Goal: Communication & Community: Answer question/provide support

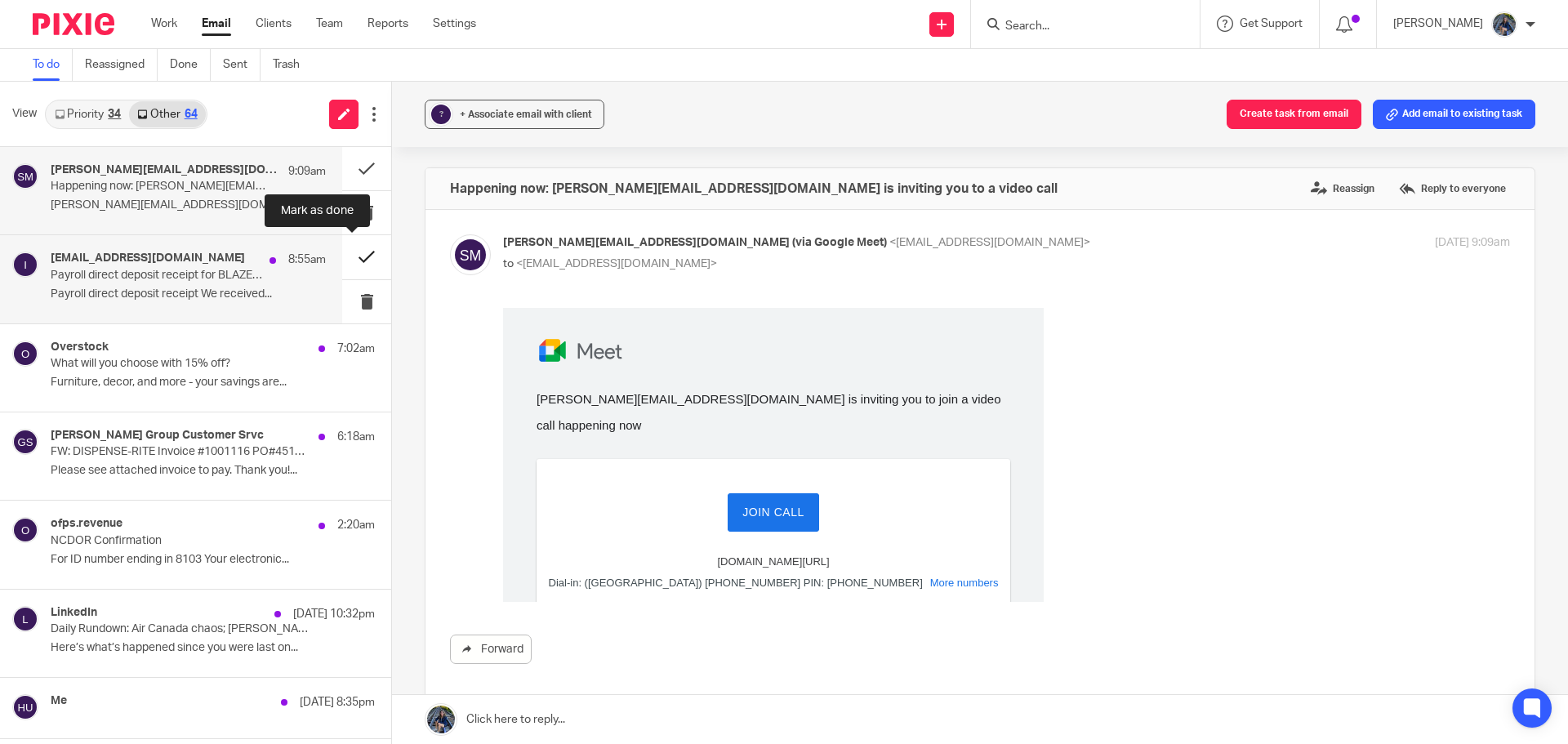
click at [356, 249] on button at bounding box center [366, 257] width 49 height 43
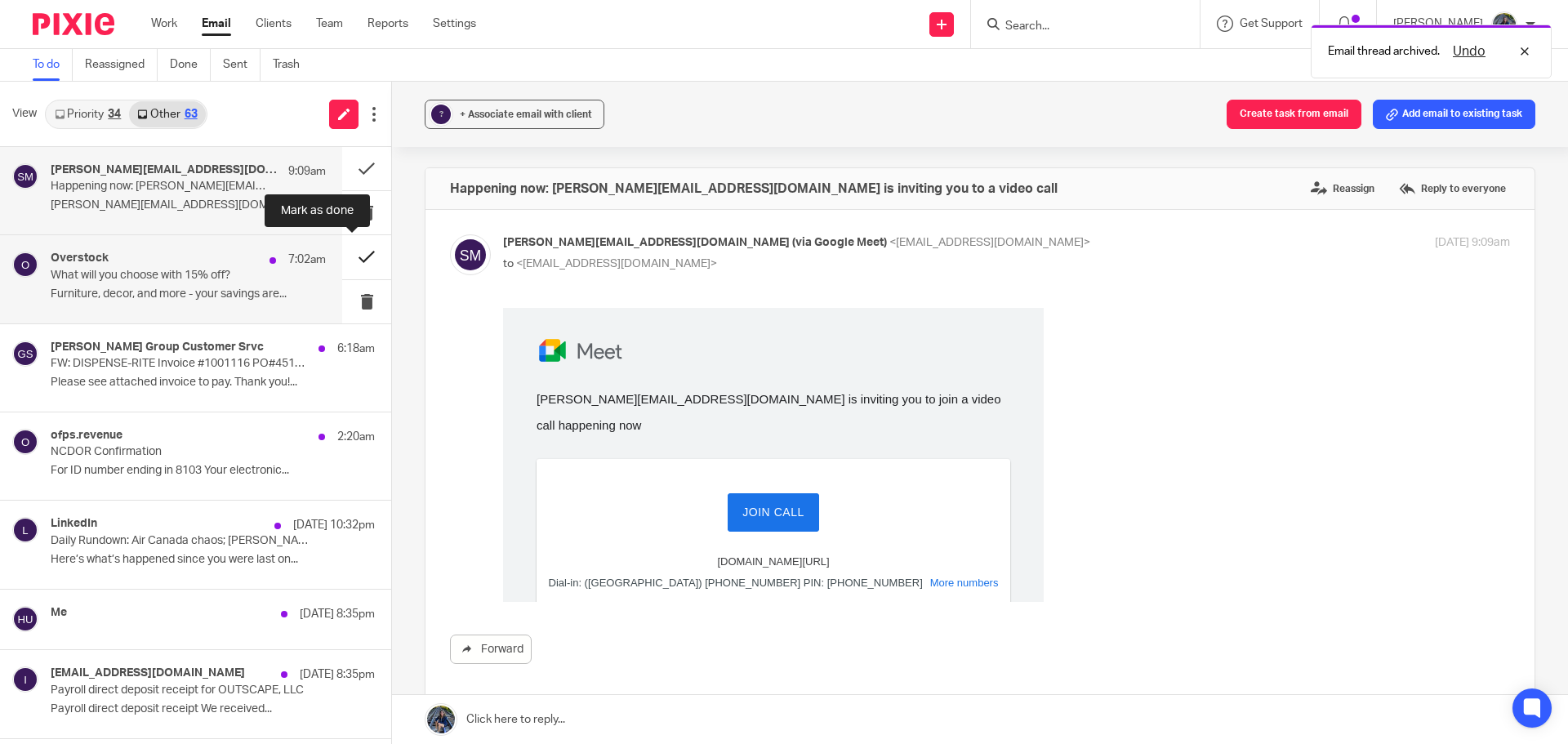
click at [355, 256] on button at bounding box center [366, 257] width 49 height 43
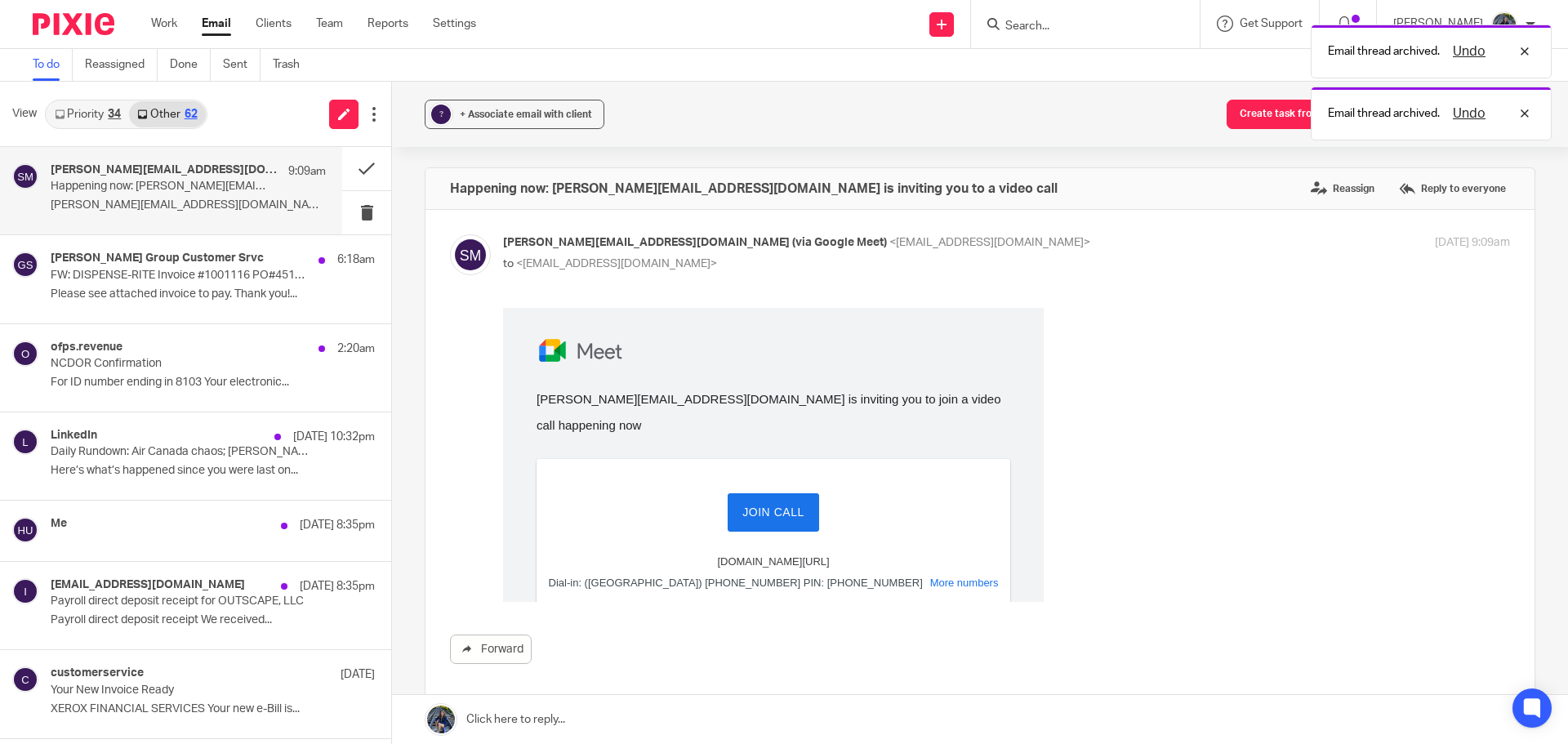
click at [158, 118] on link "Other 62" at bounding box center [167, 115] width 76 height 26
click at [87, 116] on link "Priority 34" at bounding box center [87, 115] width 83 height 26
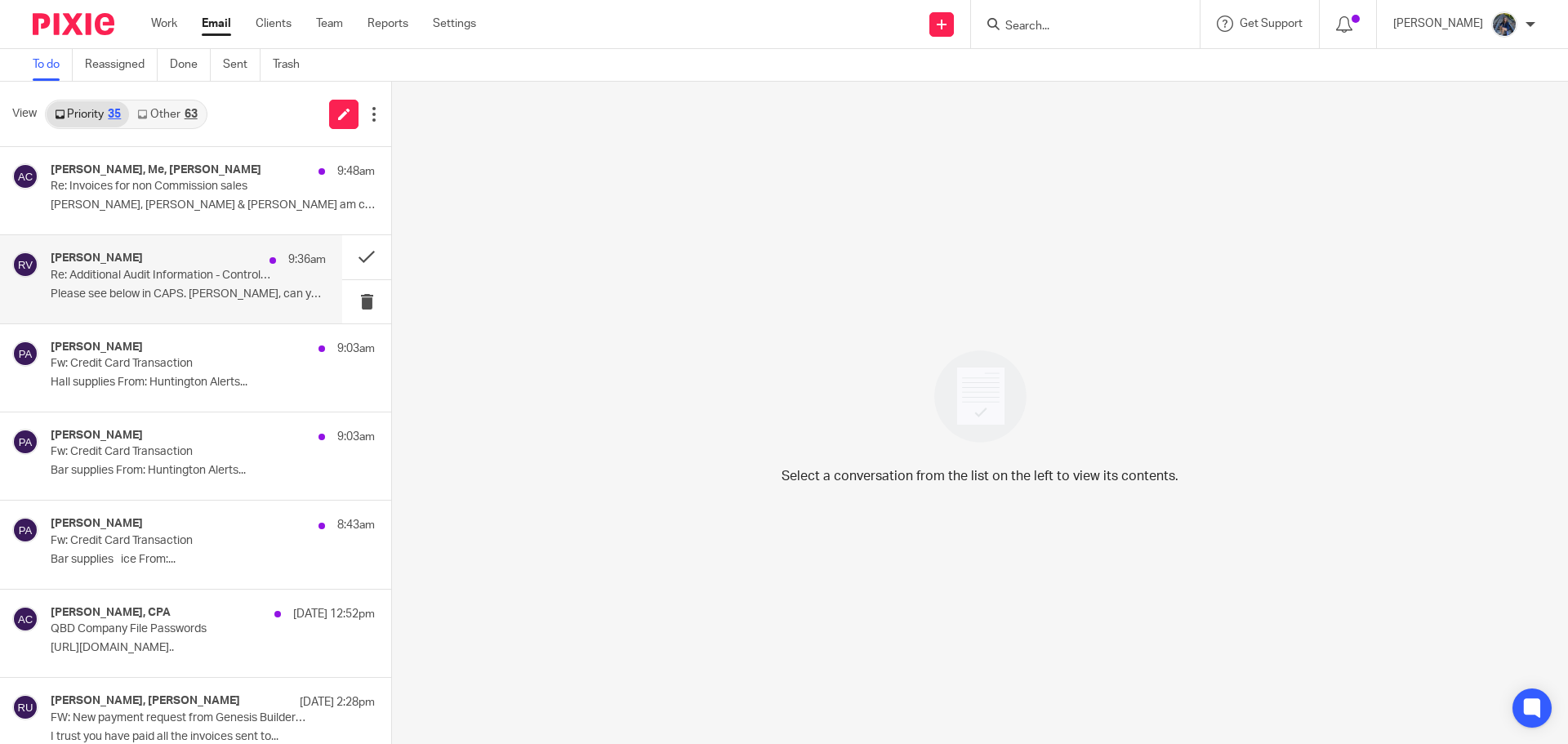
click at [177, 273] on p "Re: Additional Audit Information - Control ID:522051 Insured:LAUNDRY GROUP LLC …" at bounding box center [160, 275] width 220 height 14
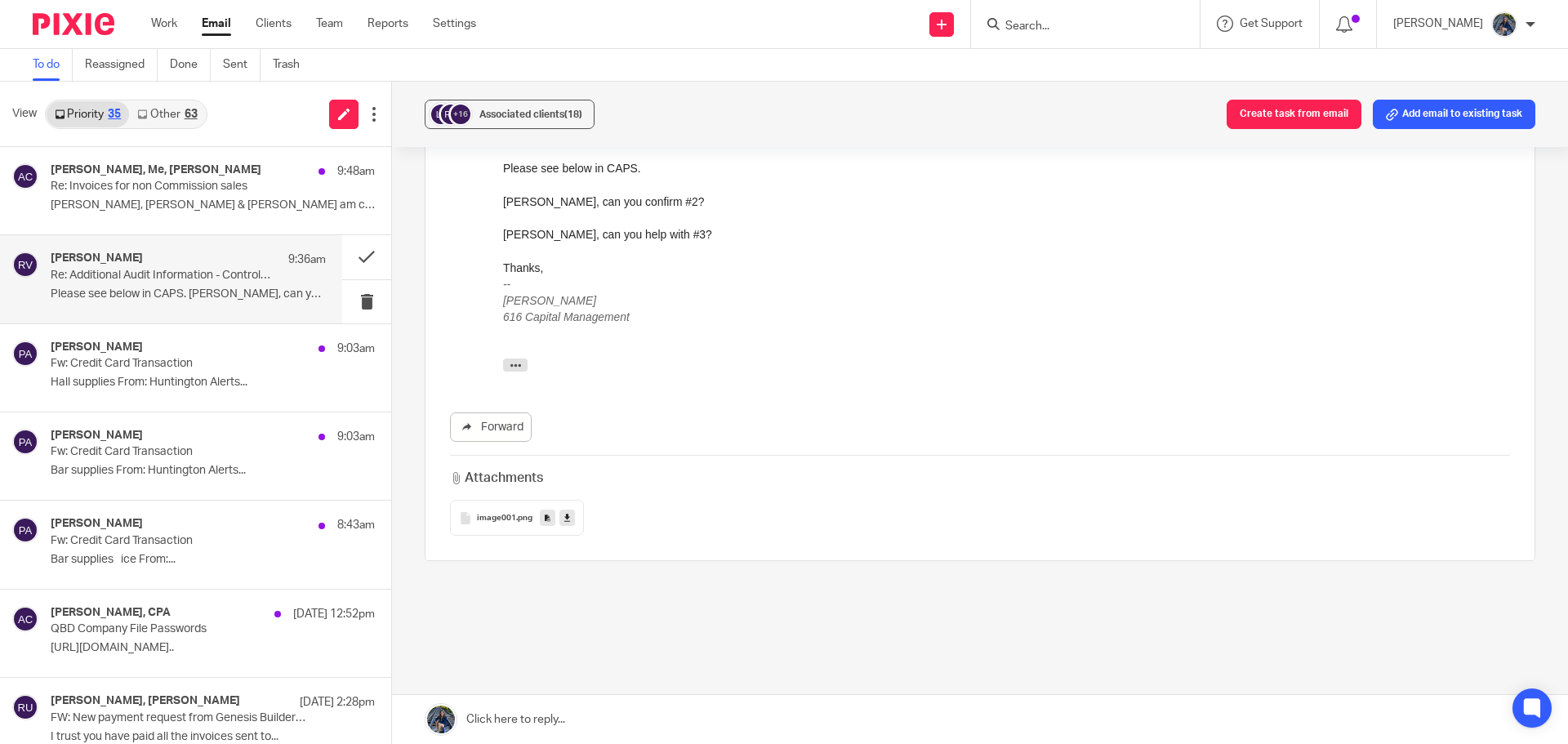
scroll to position [163, 0]
click at [517, 357] on icon "button" at bounding box center [516, 362] width 12 height 12
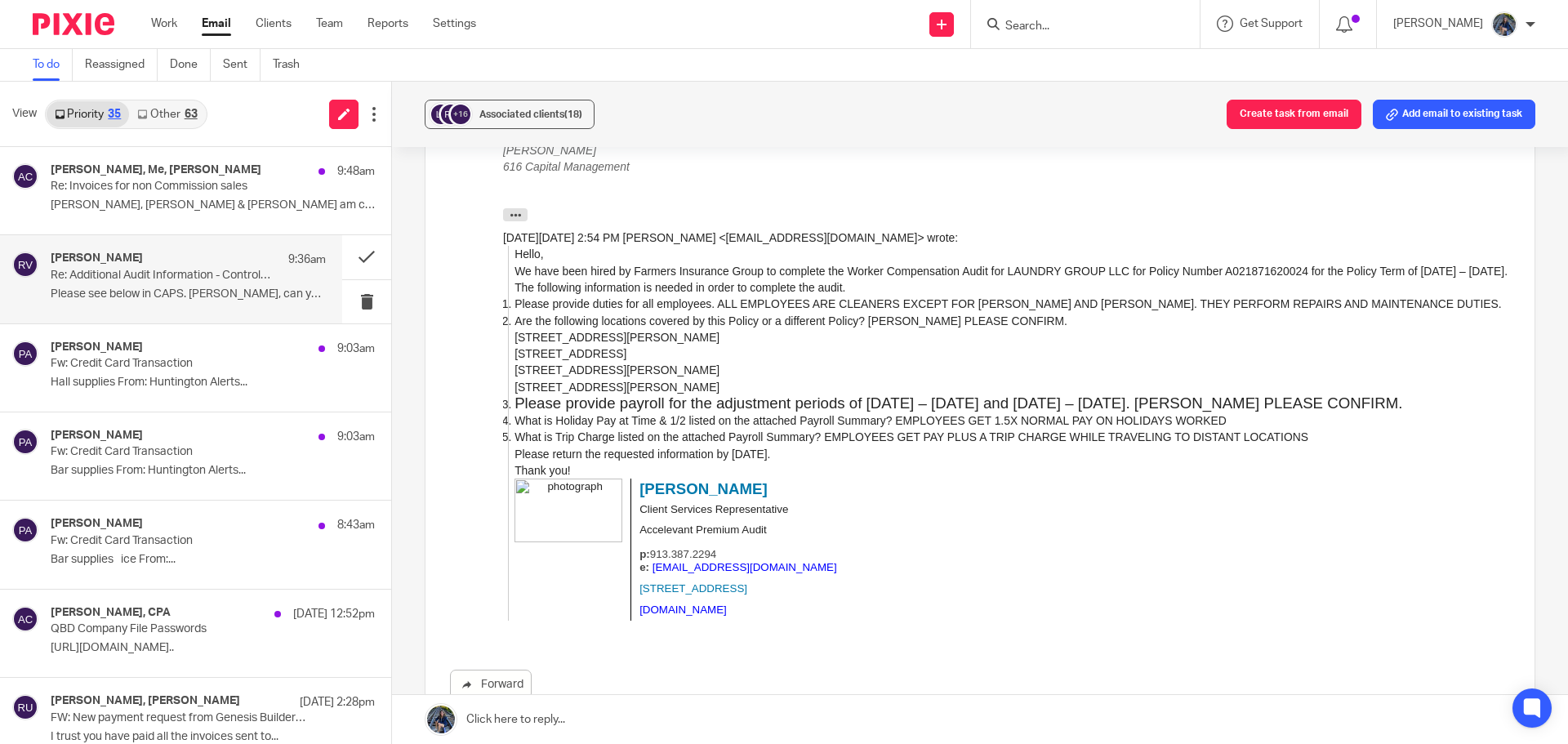
scroll to position [327, 0]
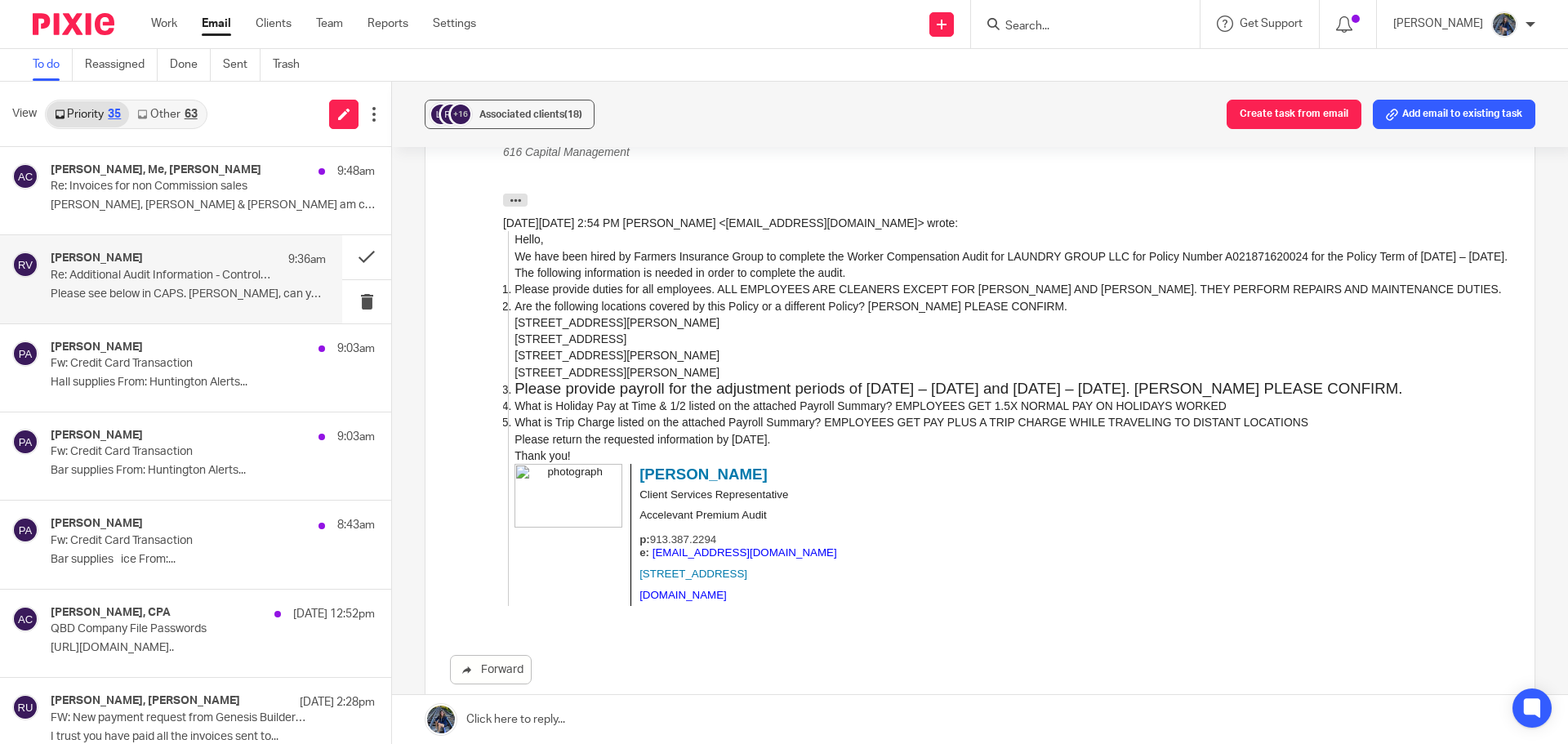
click at [1054, 26] on input "Search" at bounding box center [1077, 27] width 147 height 15
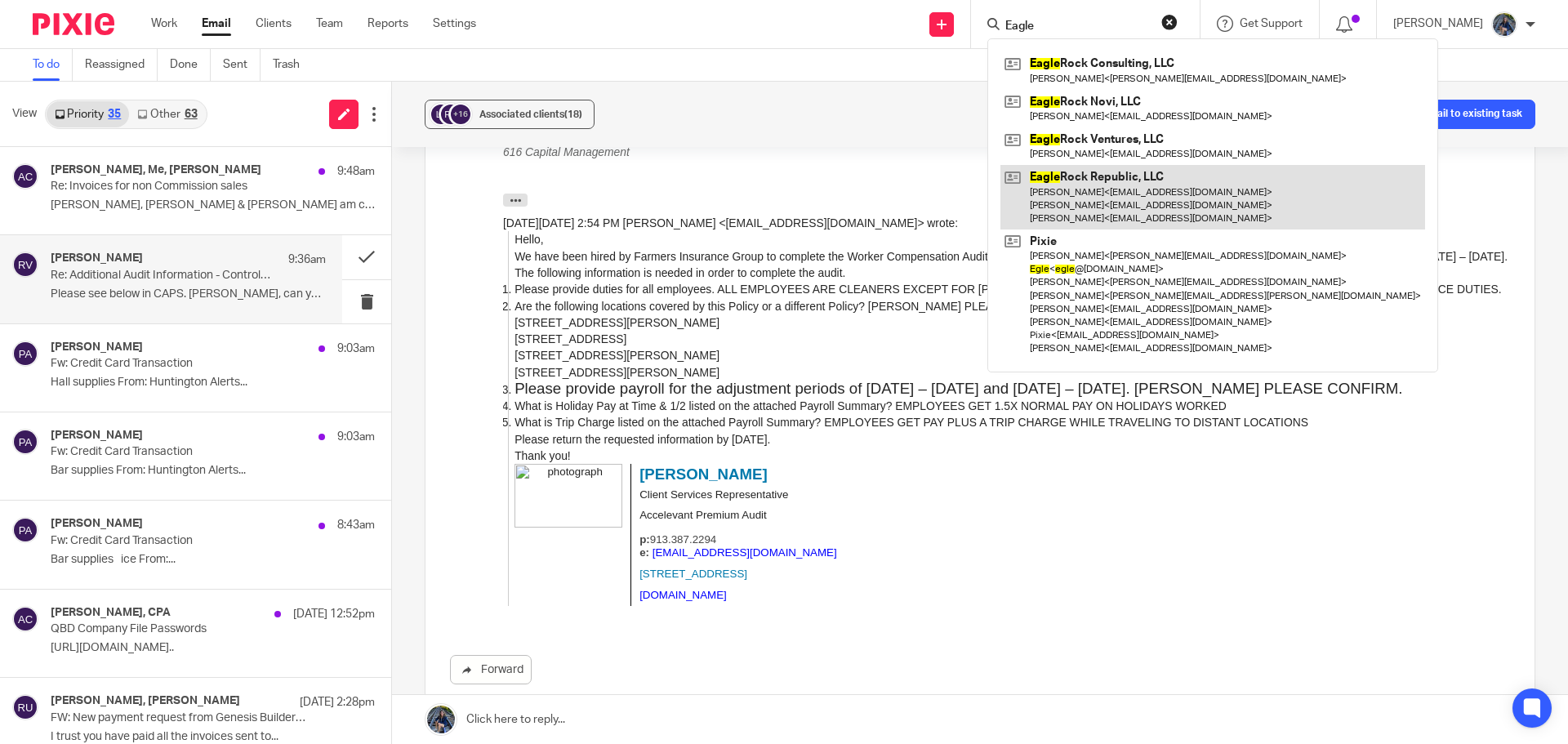
type input "Eagle"
click at [1086, 178] on link at bounding box center [1212, 197] width 425 height 64
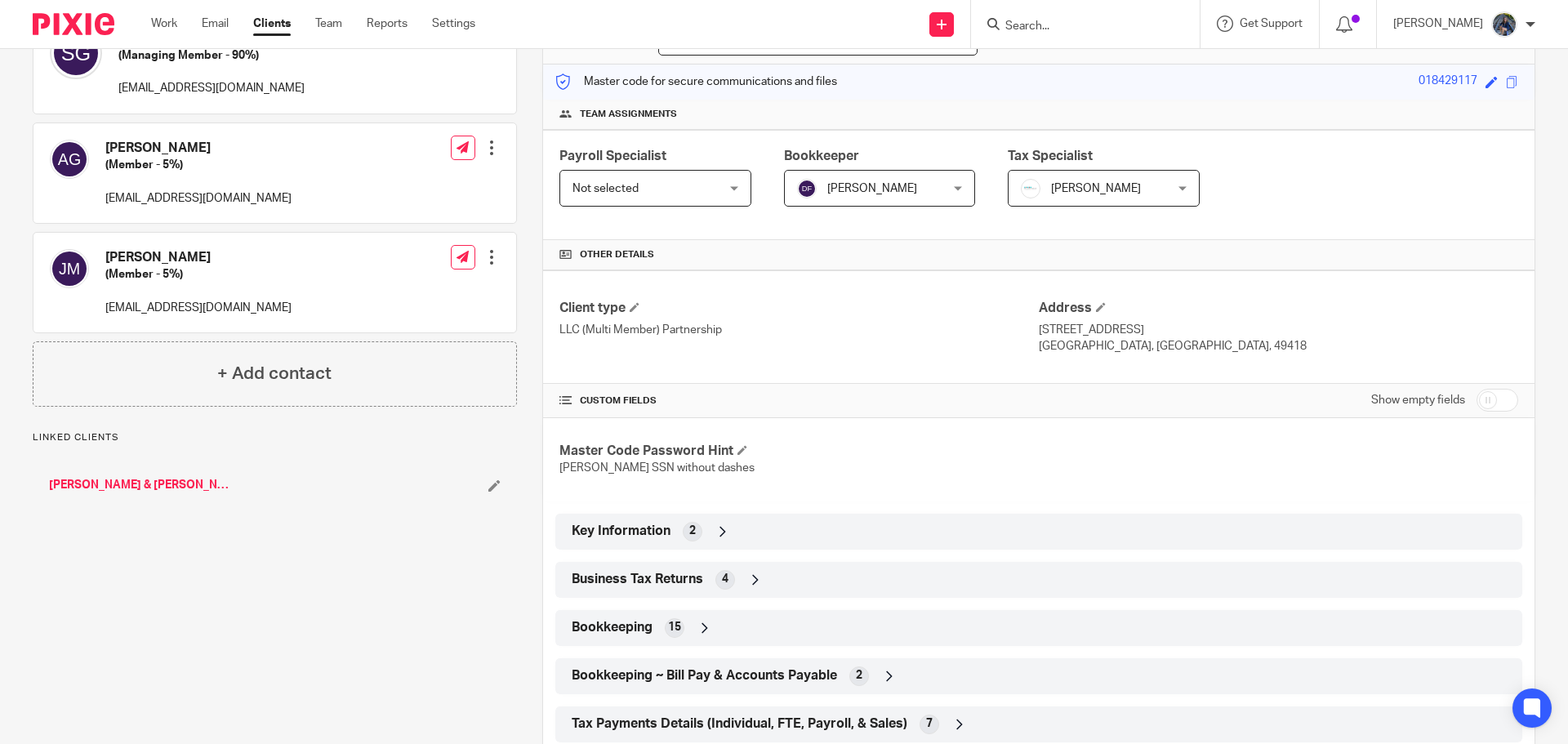
scroll to position [245, 0]
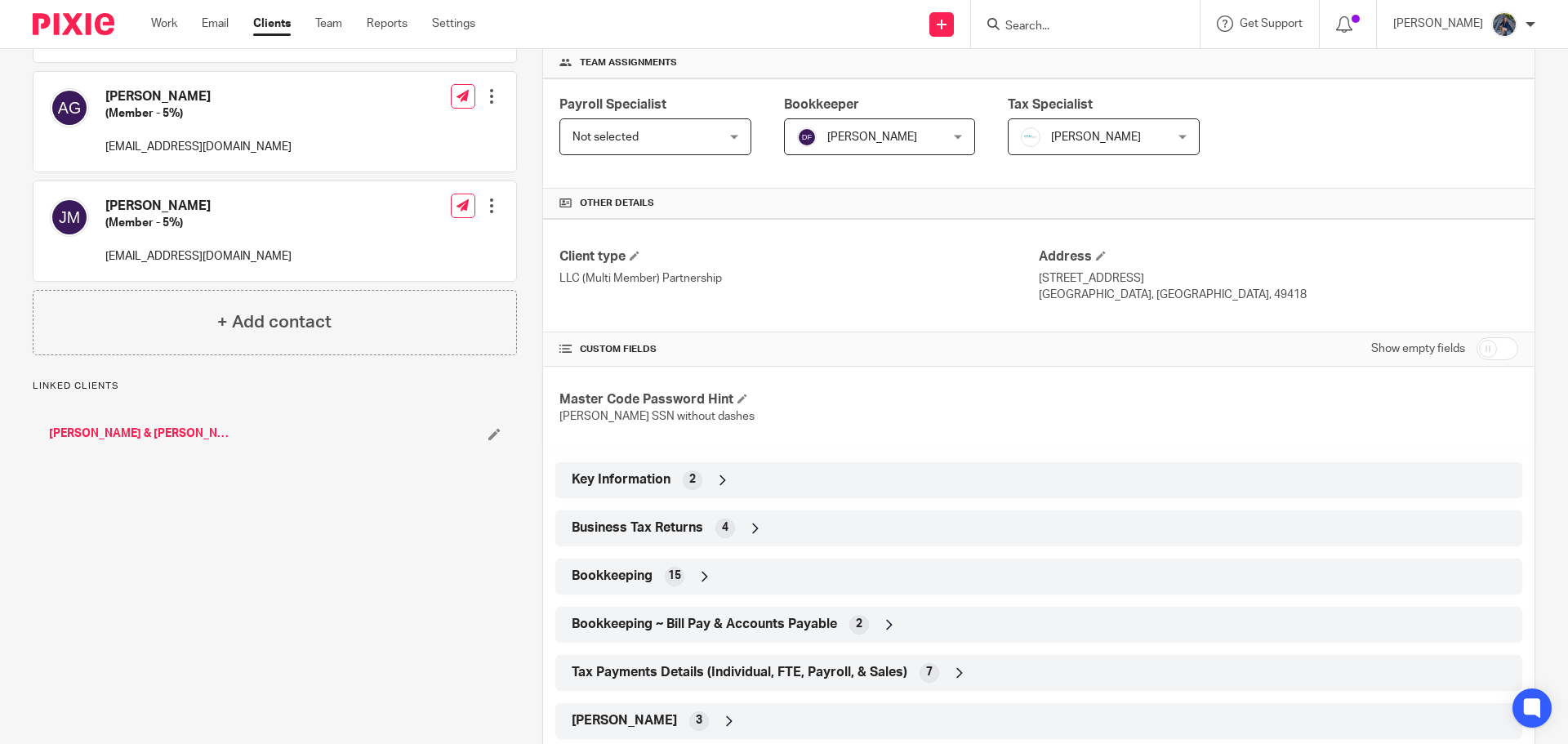
click at [730, 559] on div "Bookkeeping 15" at bounding box center [1039, 577] width 967 height 36
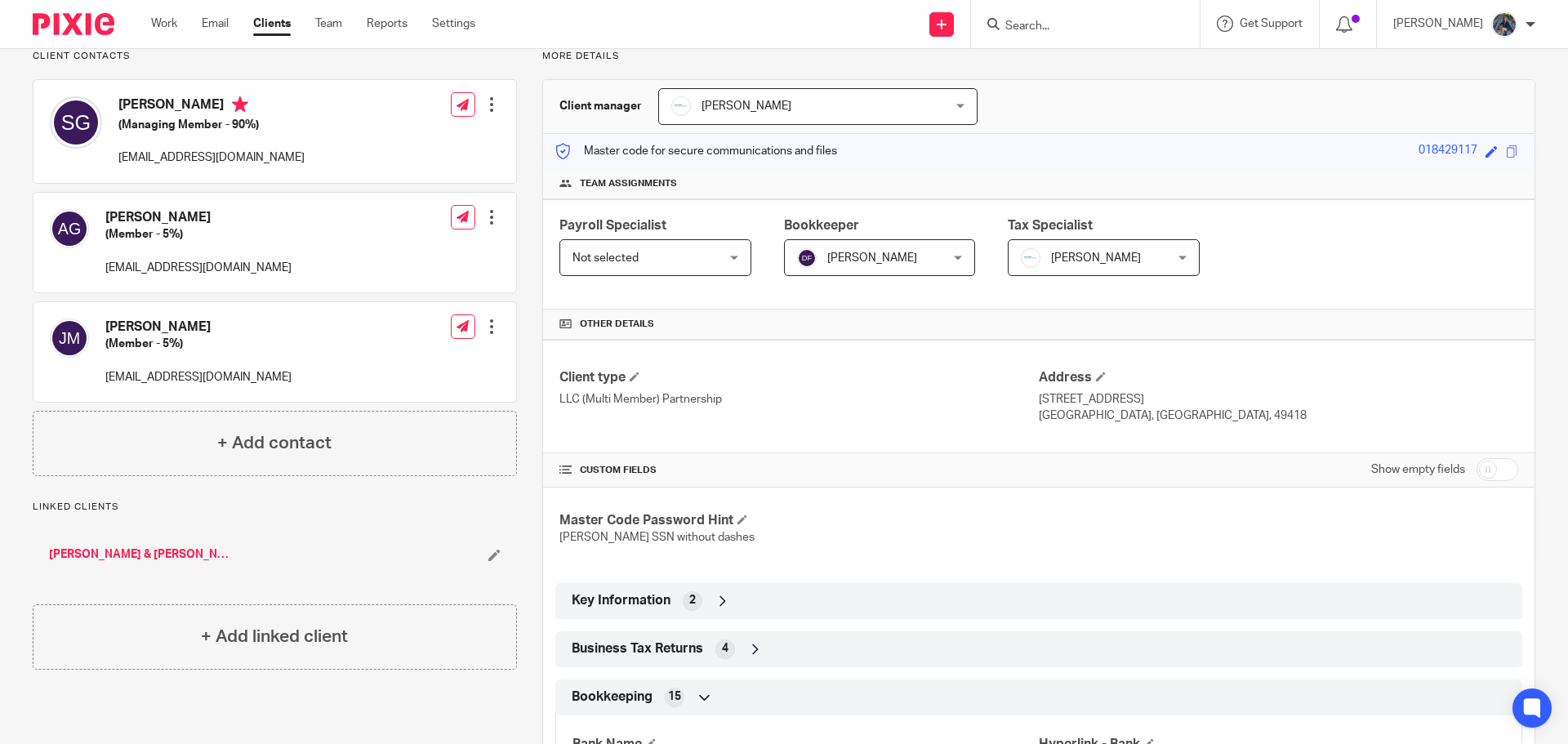
scroll to position [0, 0]
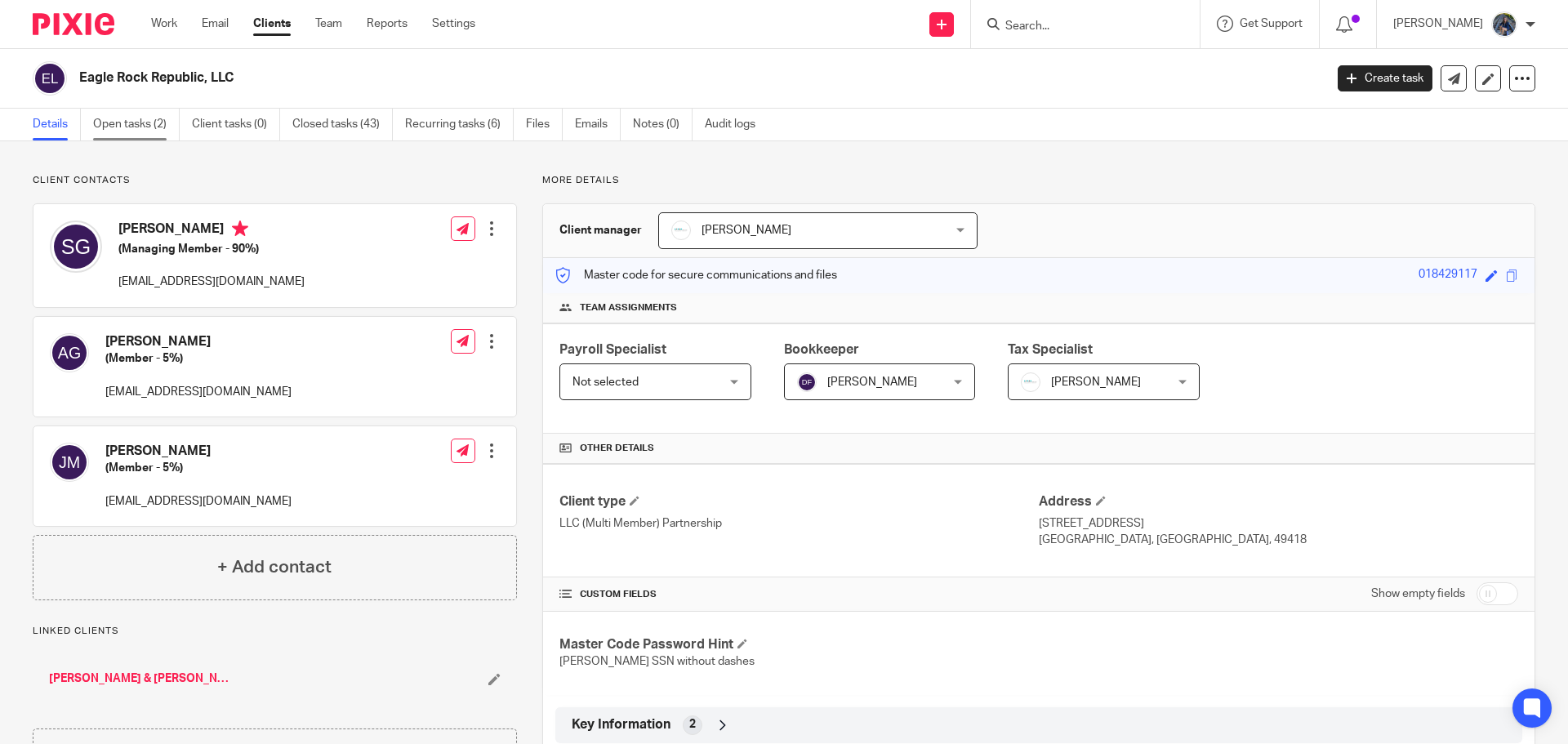
click at [111, 124] on link "Open tasks (2)" at bounding box center [136, 125] width 87 height 32
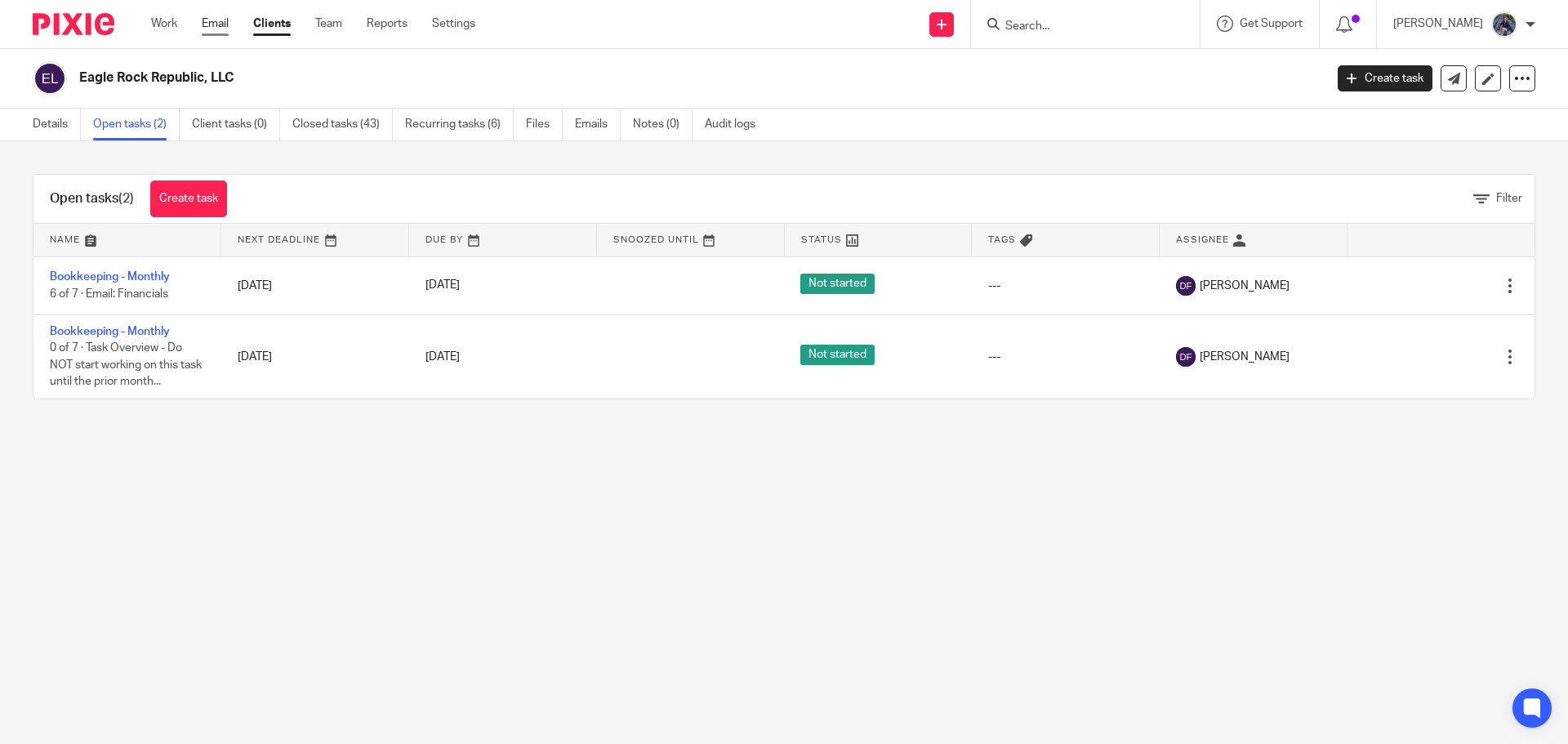
click at [208, 26] on link "Email" at bounding box center [215, 24] width 27 height 16
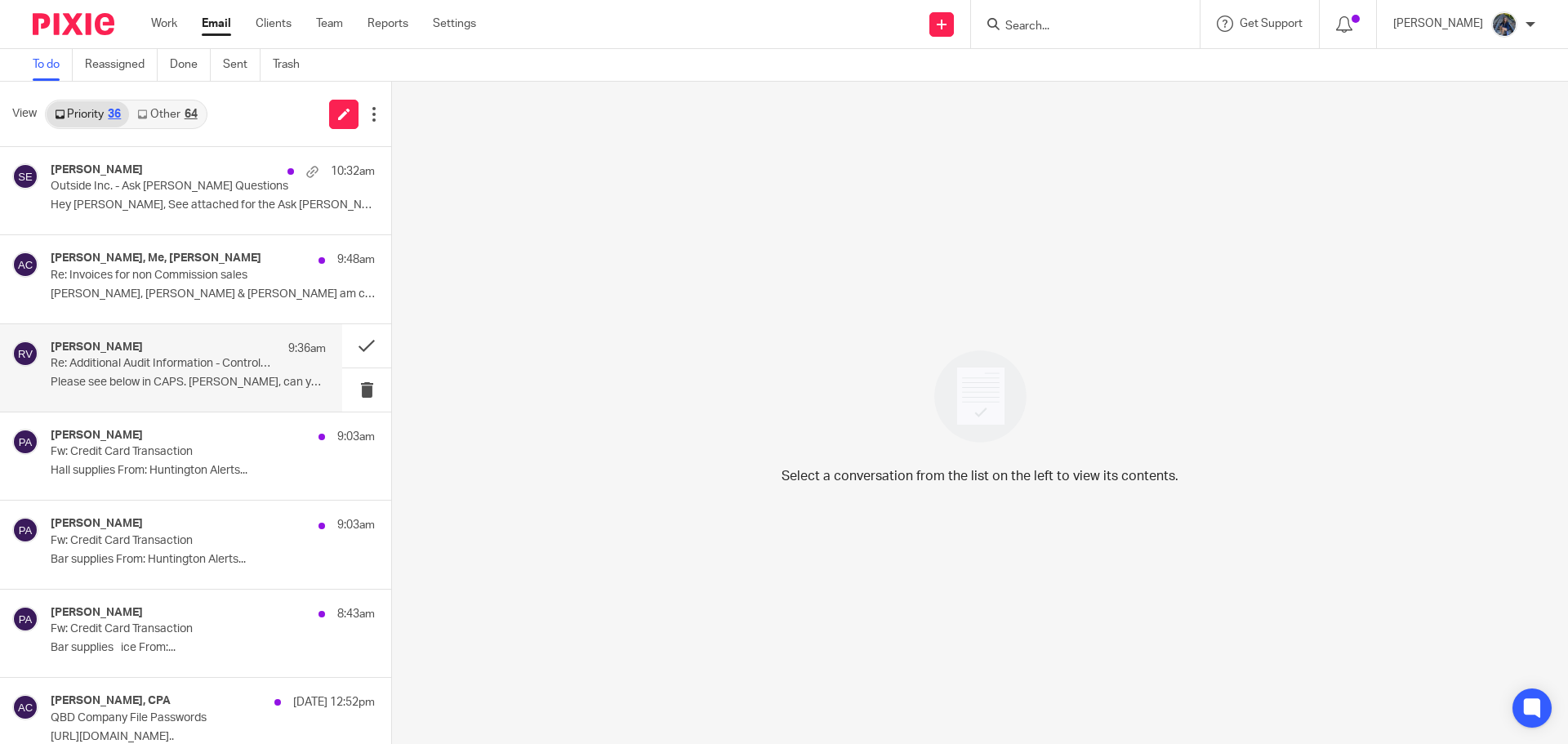
click at [150, 355] on div "Rick Visser 9:36am" at bounding box center [188, 349] width 276 height 16
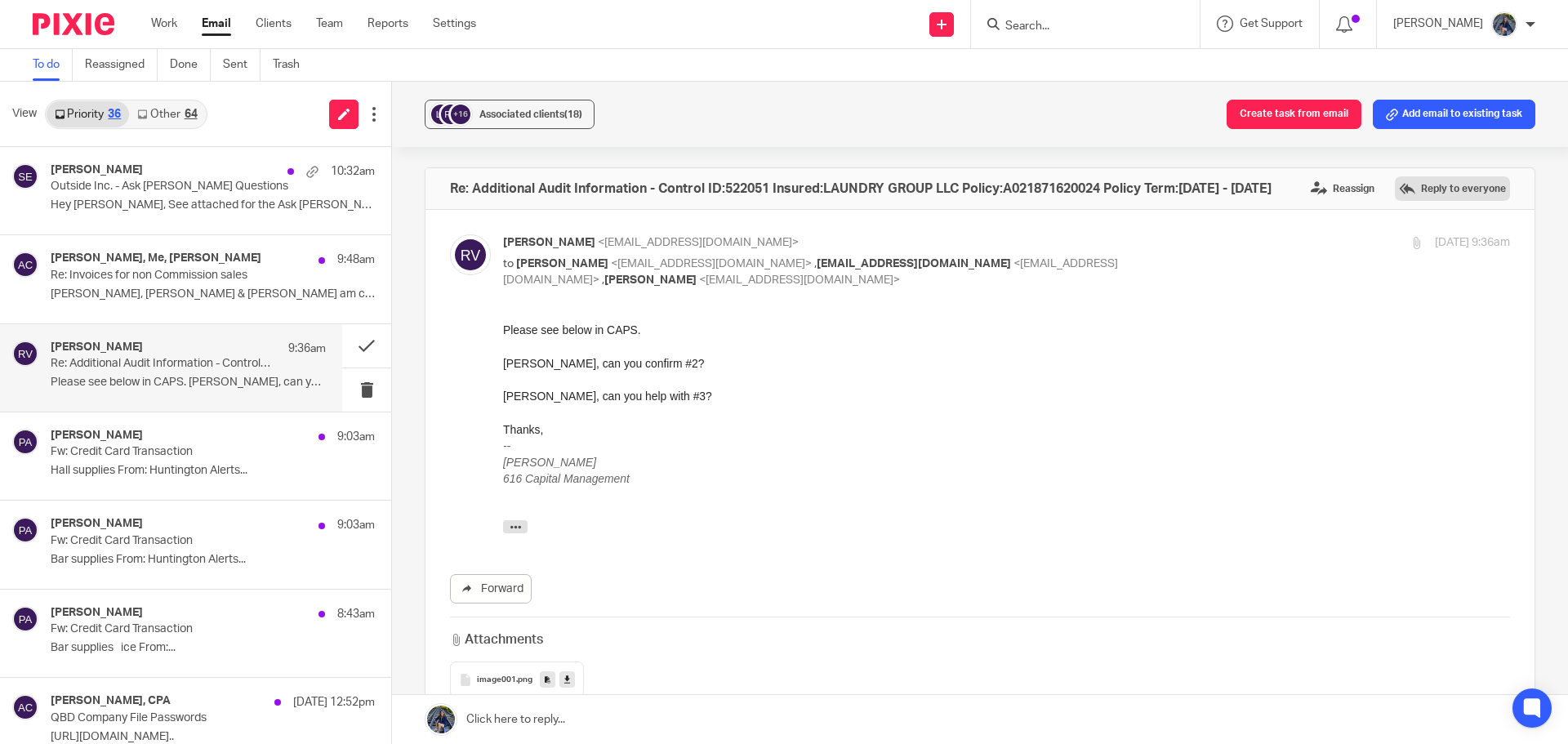
click at [1420, 186] on label "Reply to everyone" at bounding box center [1452, 189] width 116 height 25
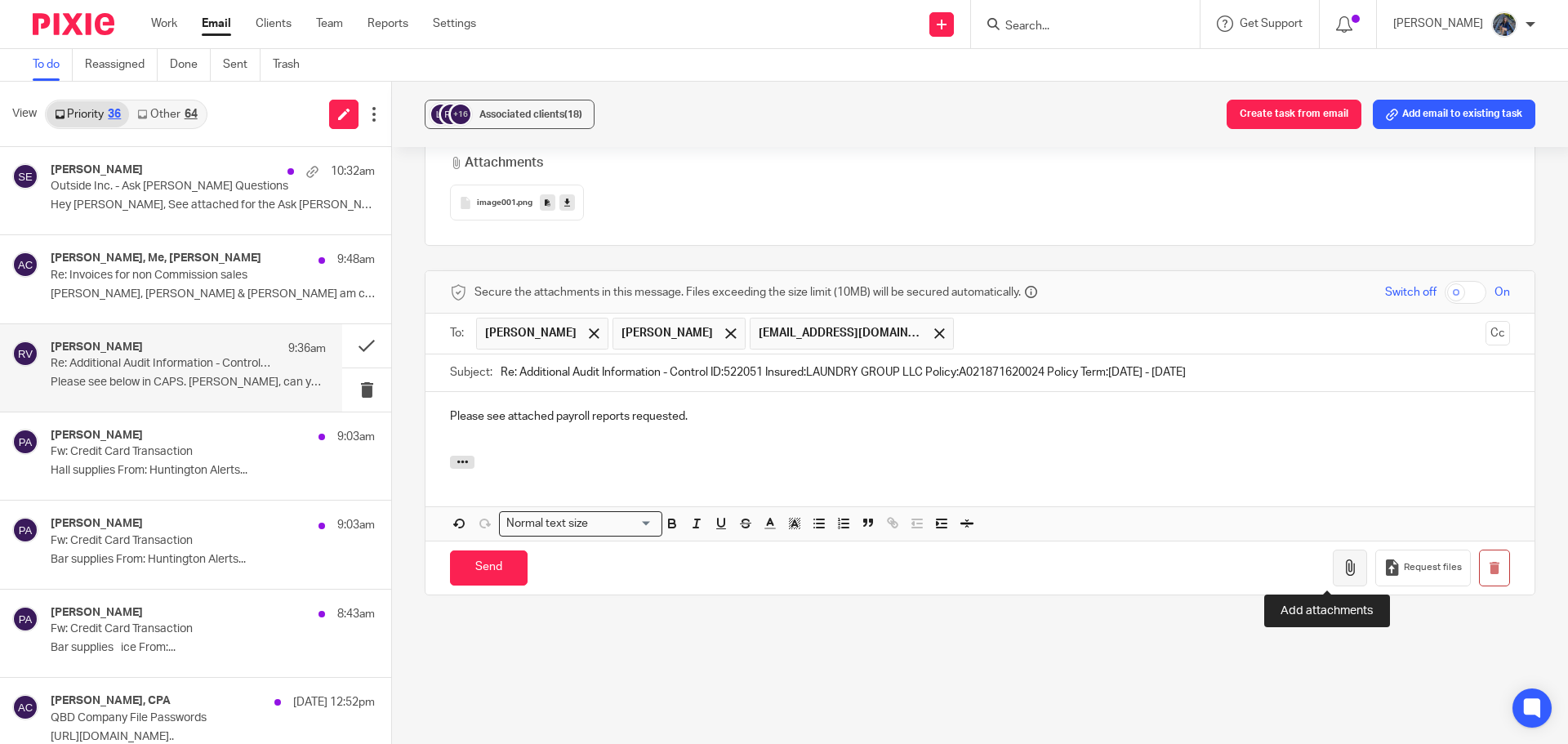
click at [1342, 567] on icon "button" at bounding box center [1350, 567] width 17 height 16
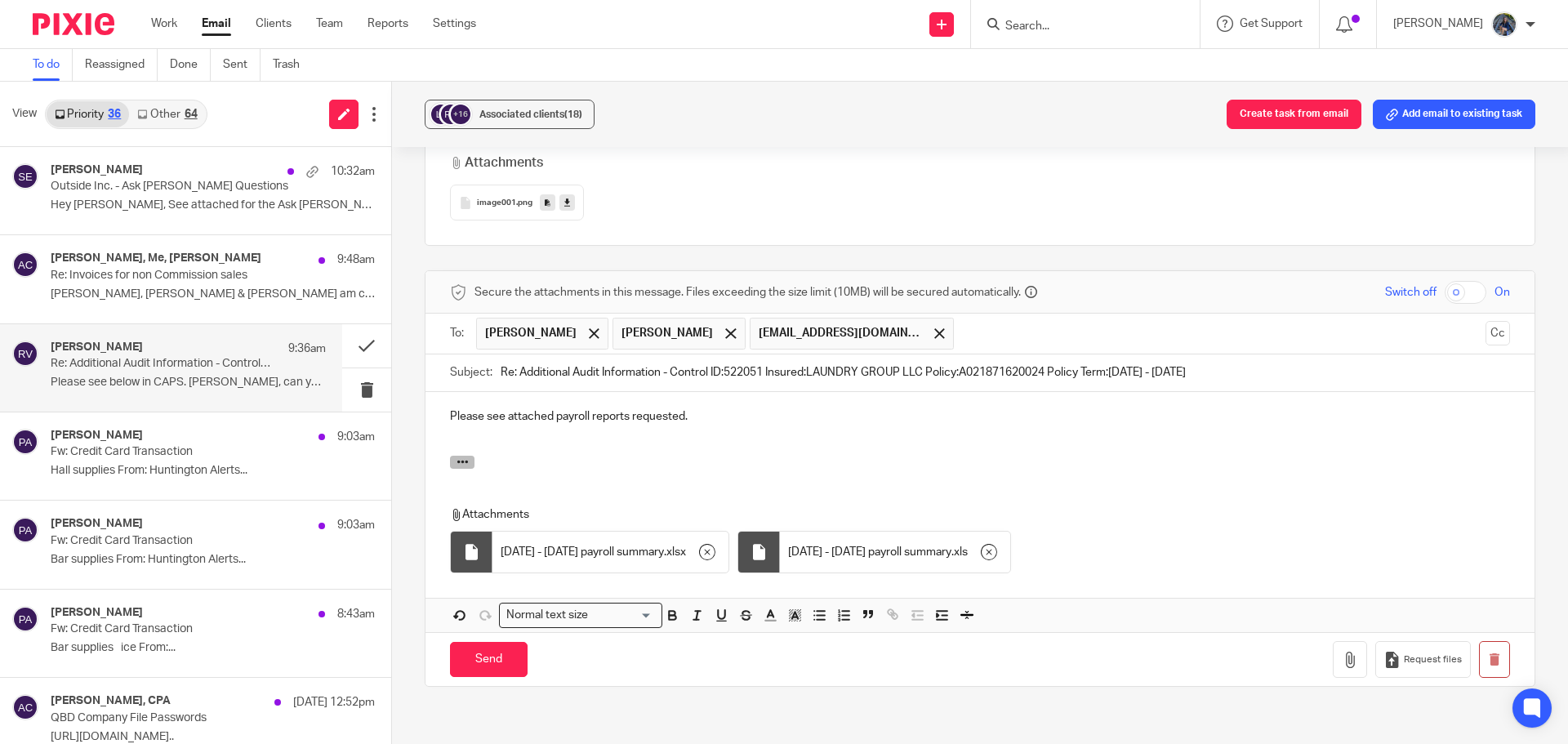
click at [460, 461] on icon "button" at bounding box center [462, 461] width 12 height 12
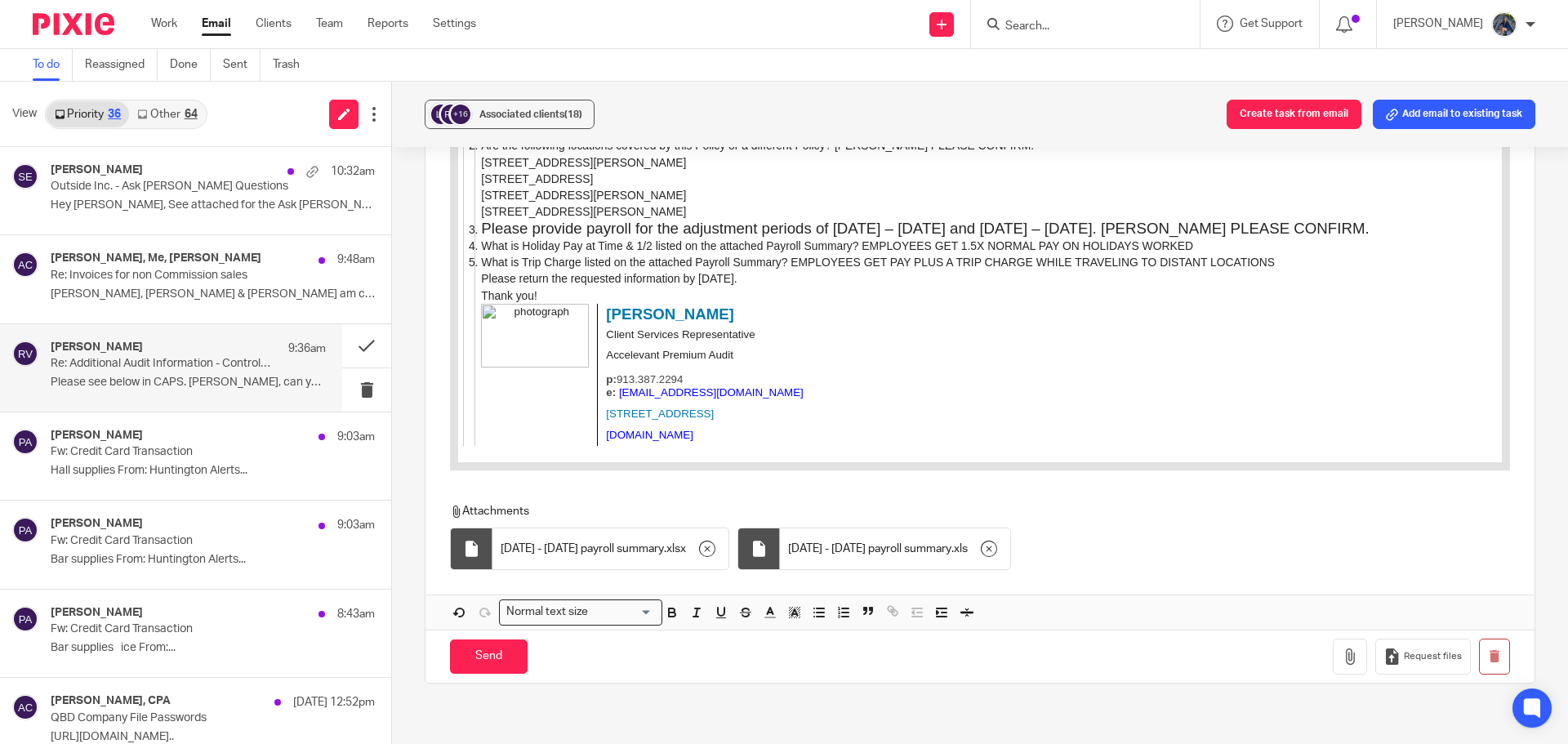
scroll to position [1311, 0]
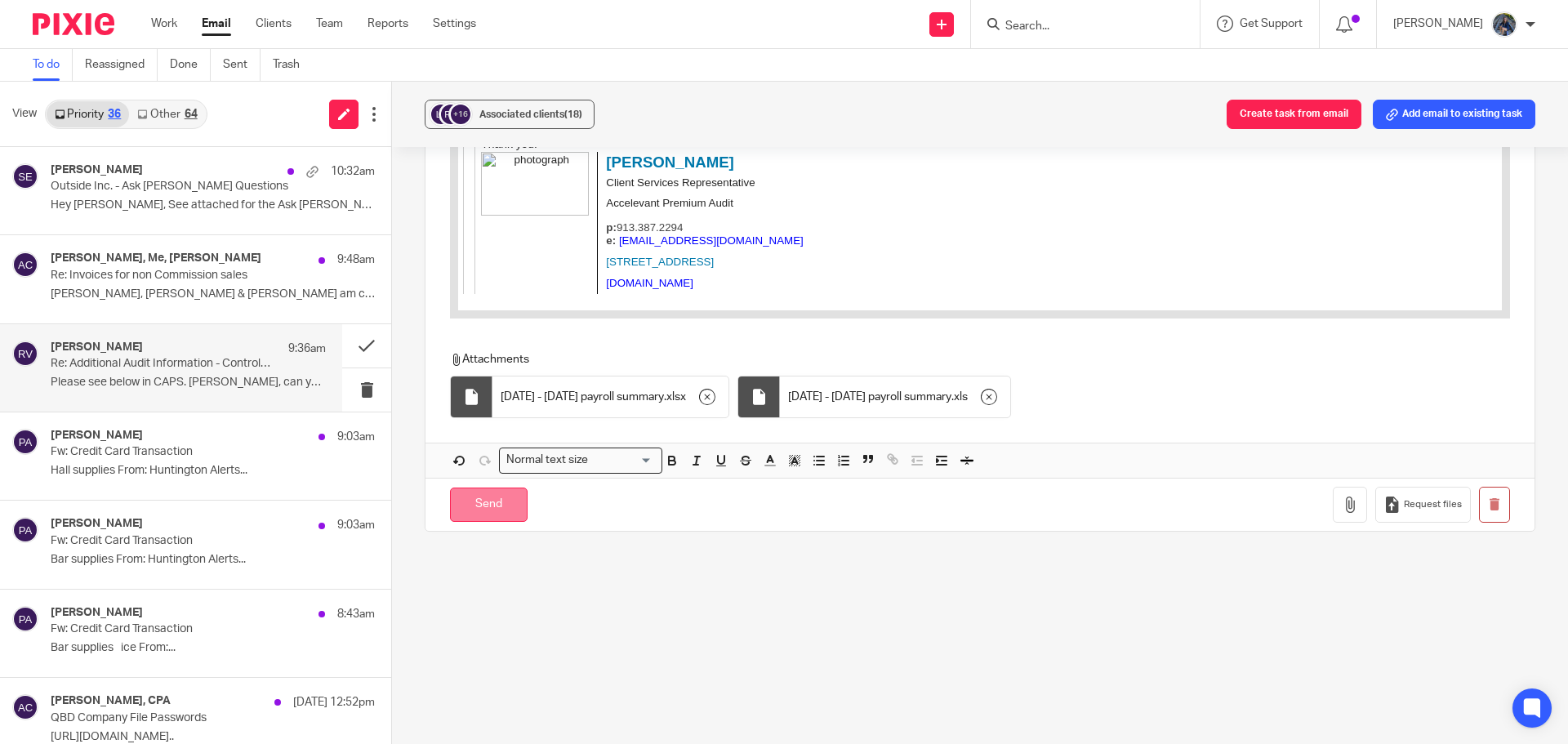
click at [494, 519] on input "Send" at bounding box center [489, 505] width 78 height 35
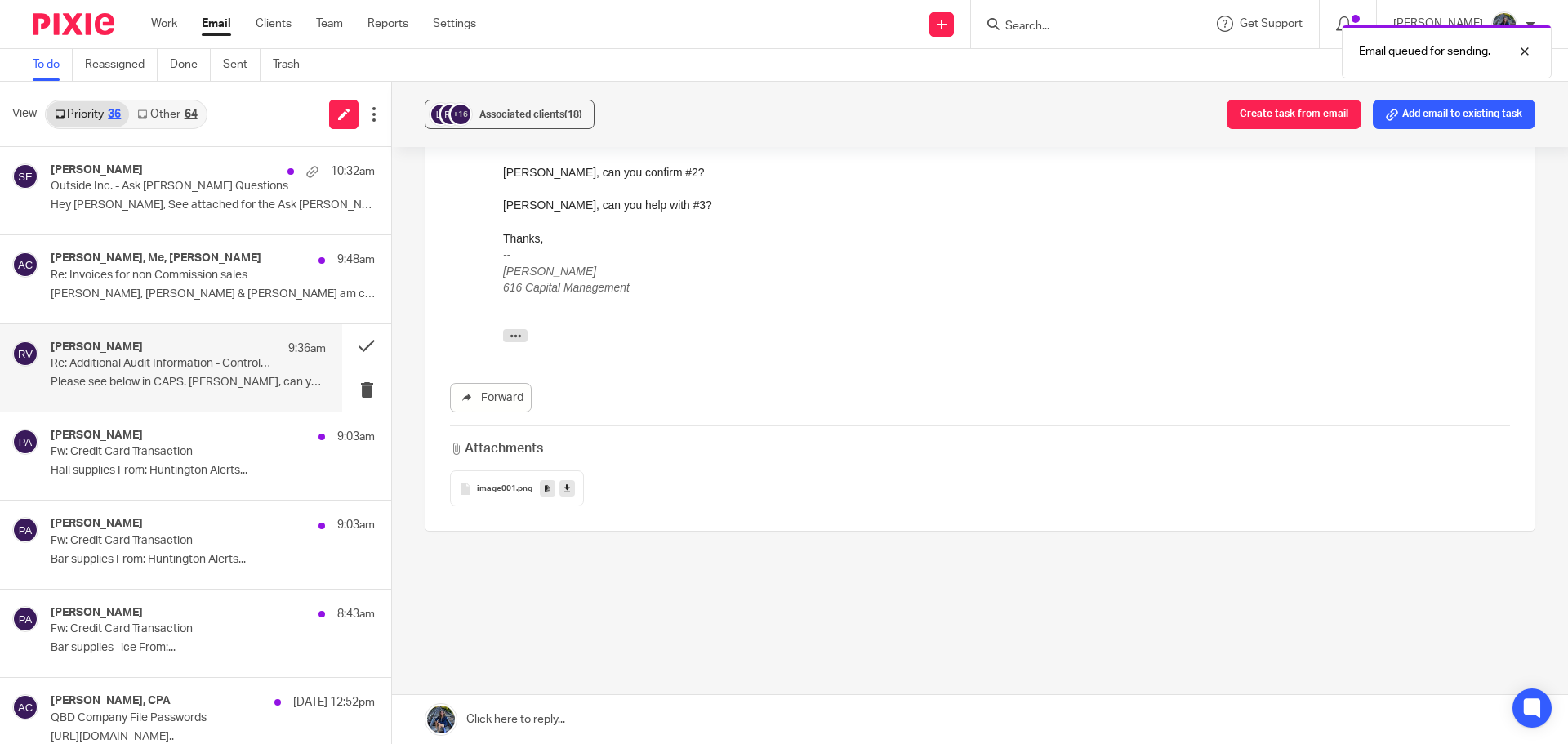
scroll to position [191, 0]
click at [1519, 50] on div at bounding box center [1512, 51] width 44 height 20
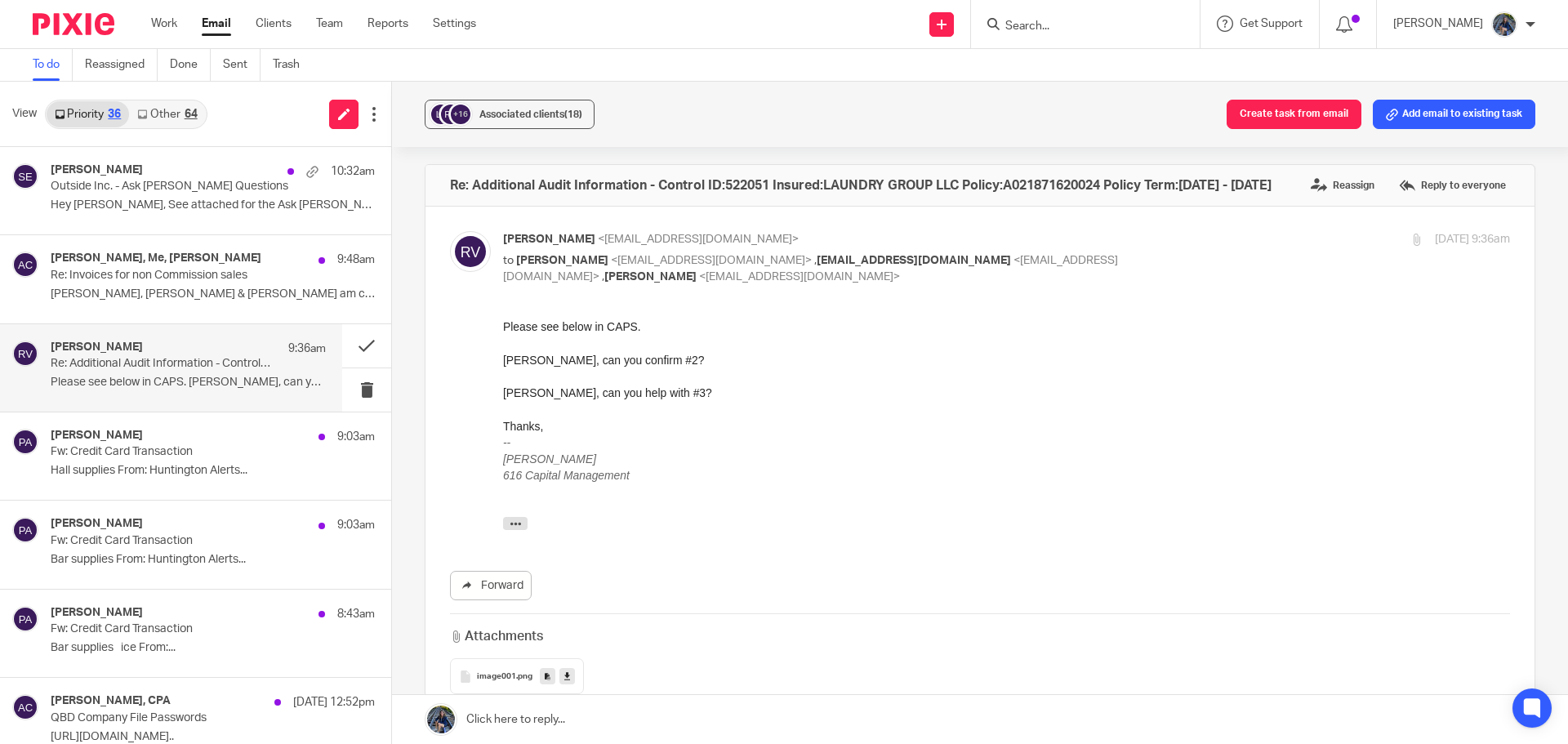
scroll to position [0, 0]
click at [346, 342] on button at bounding box center [366, 346] width 49 height 43
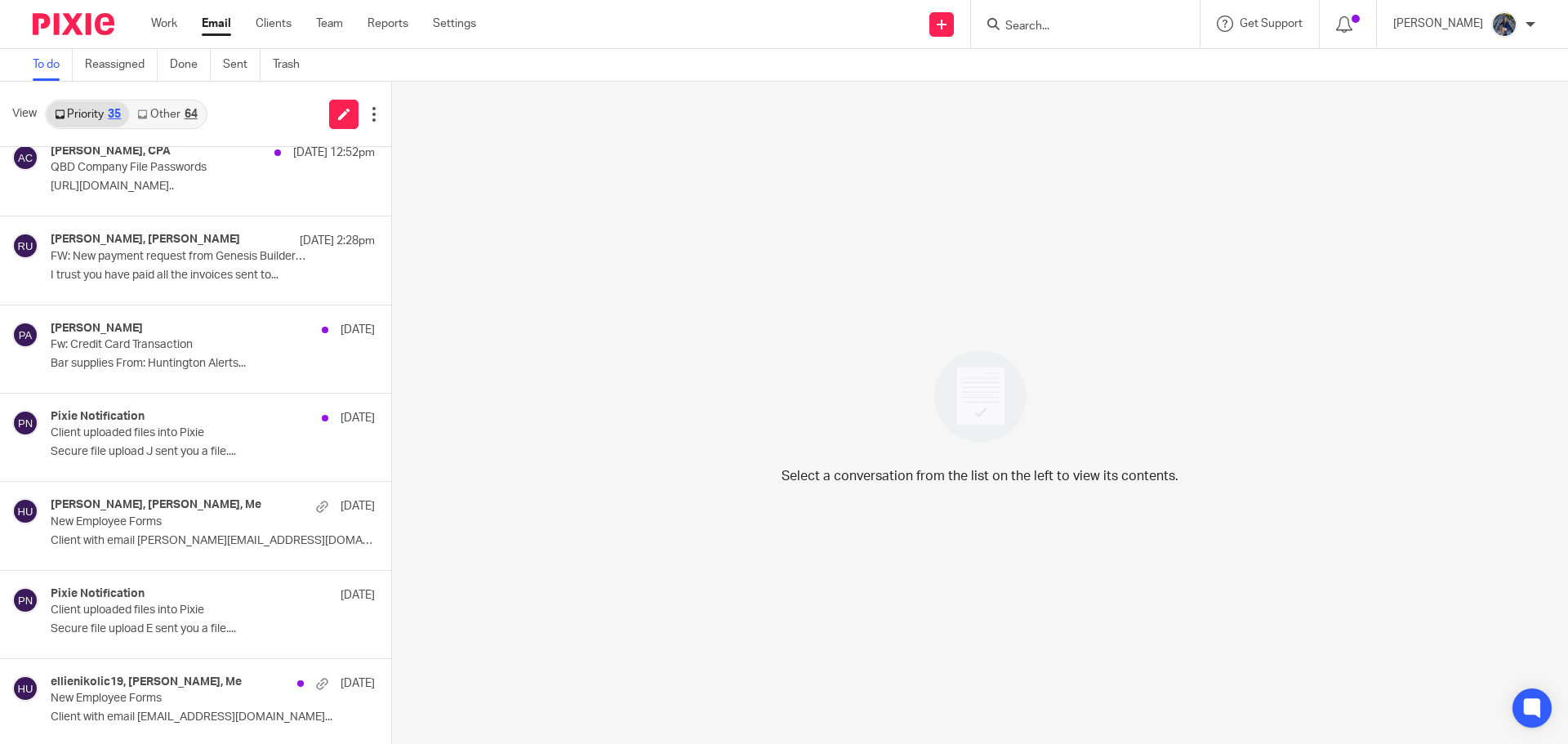
scroll to position [490, 0]
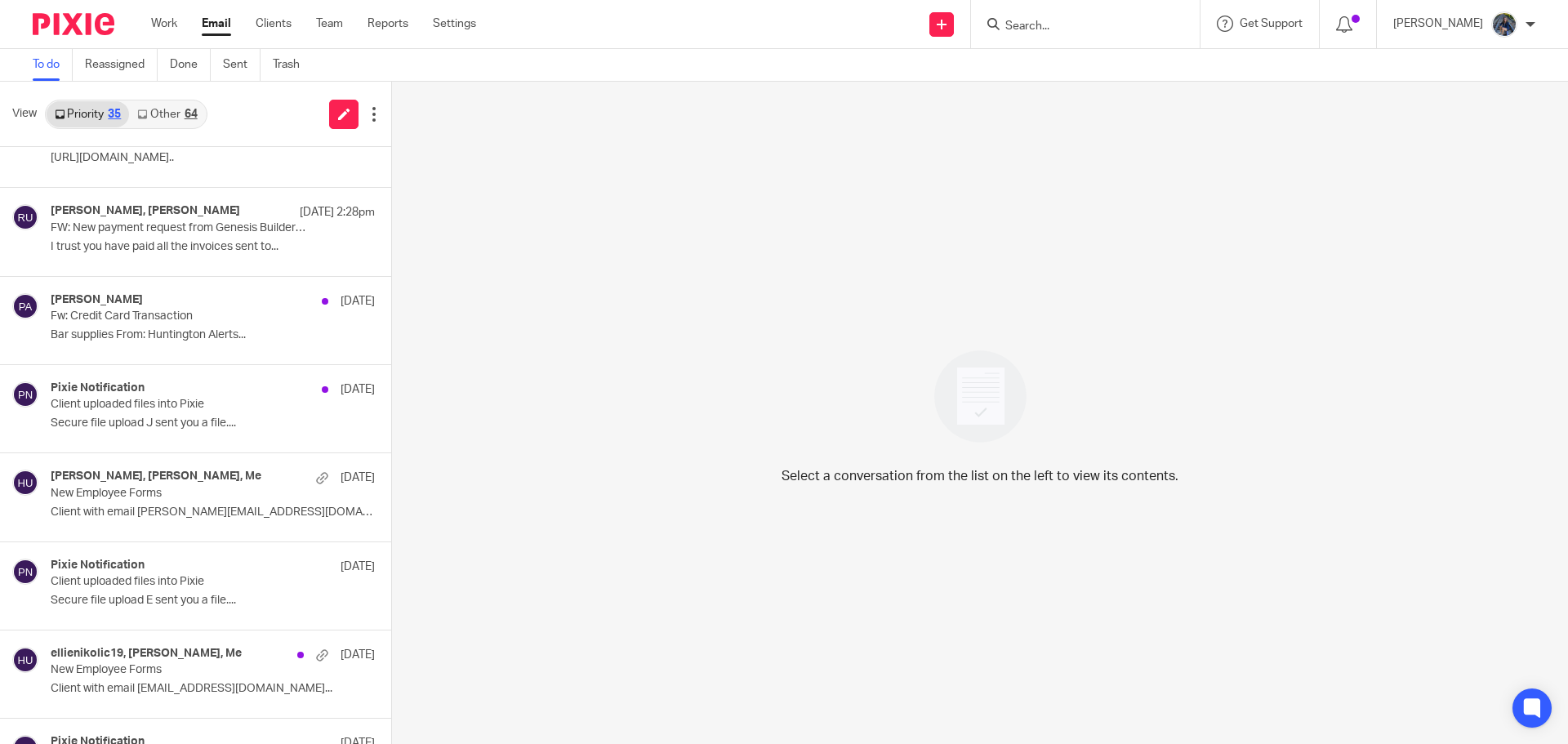
click at [1070, 26] on input "Search" at bounding box center [1077, 27] width 147 height 15
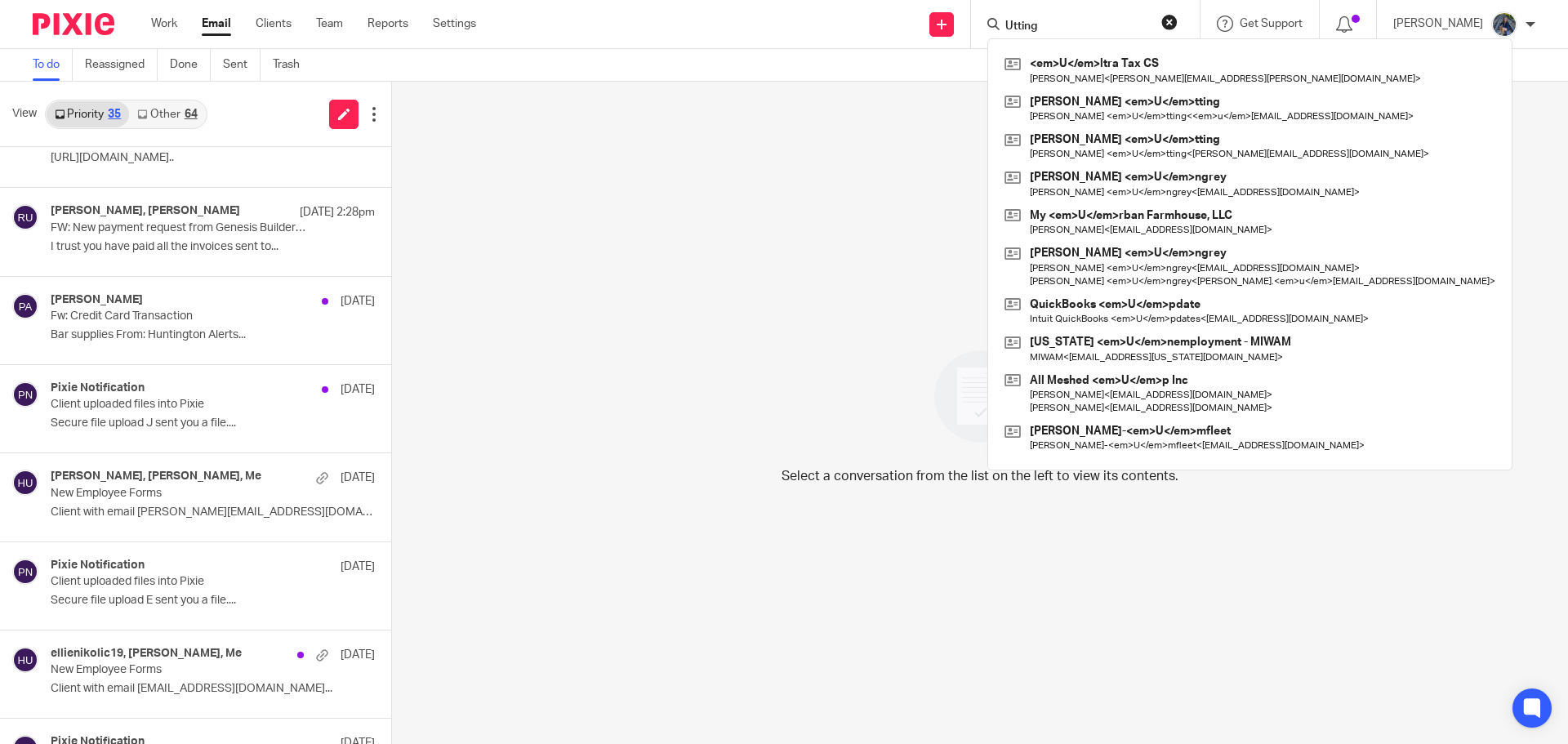
type input "Utting"
click button "submit" at bounding box center [0, 0] width 0 height 0
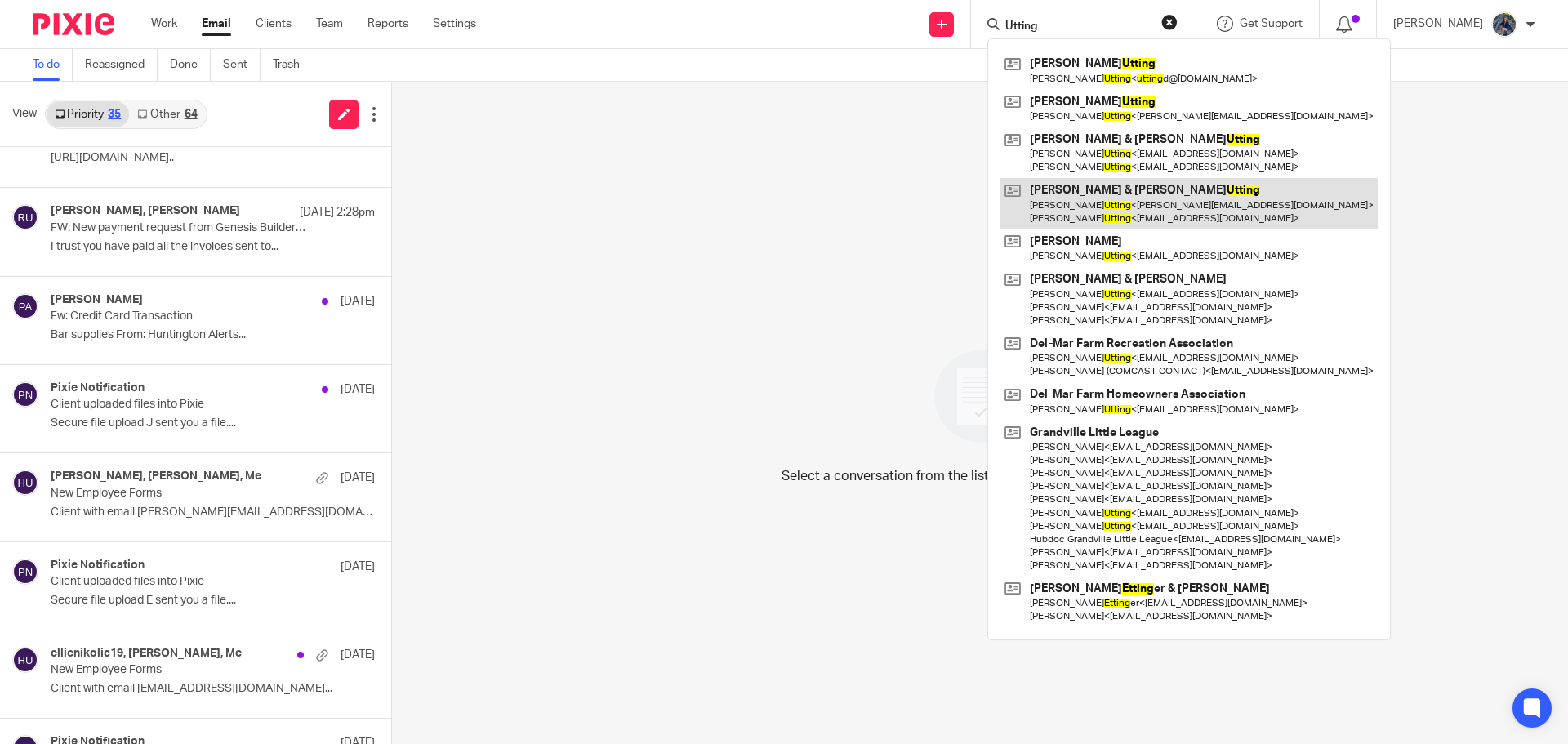
click at [1127, 195] on link at bounding box center [1188, 203] width 377 height 50
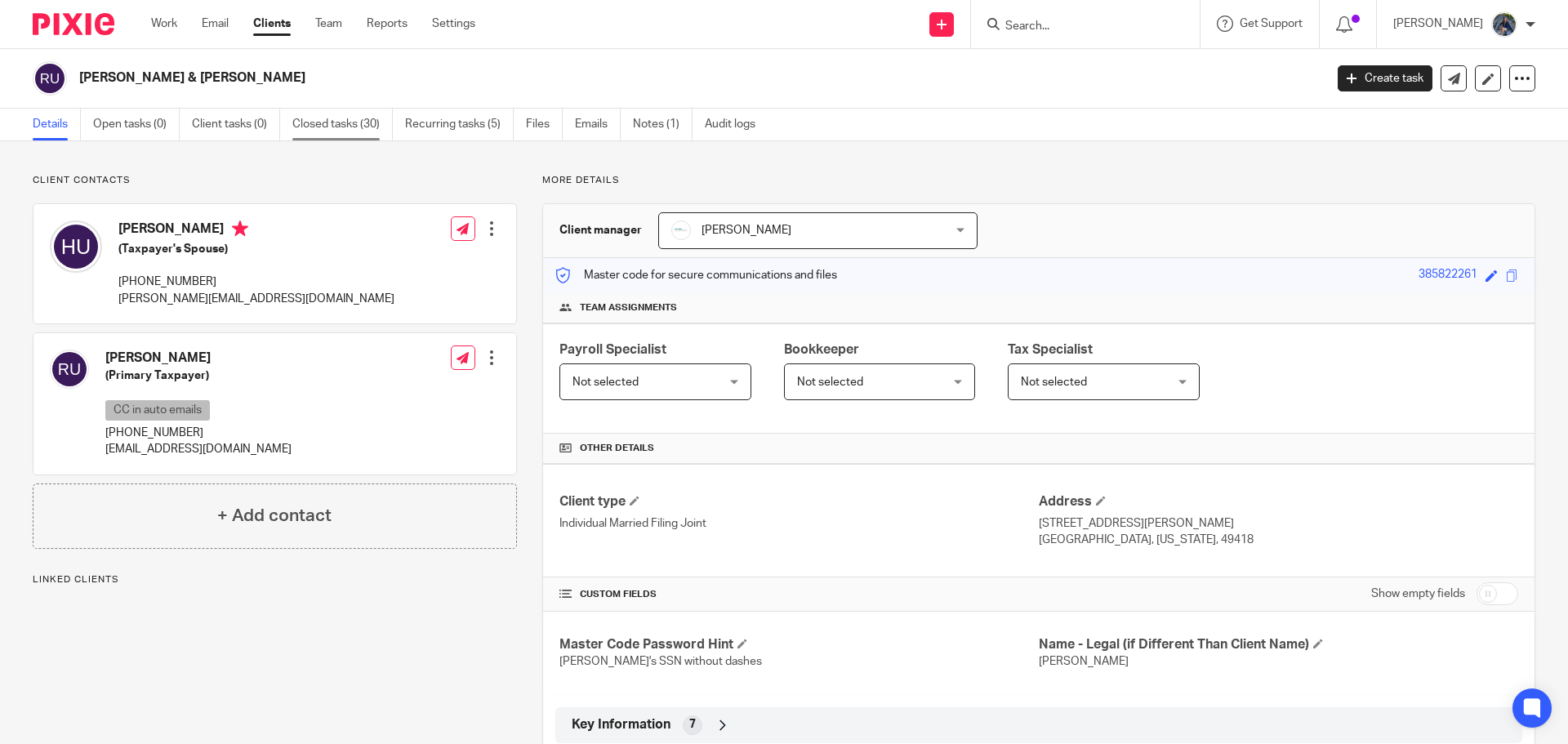
click at [312, 119] on link "Closed tasks (30)" at bounding box center [342, 125] width 101 height 32
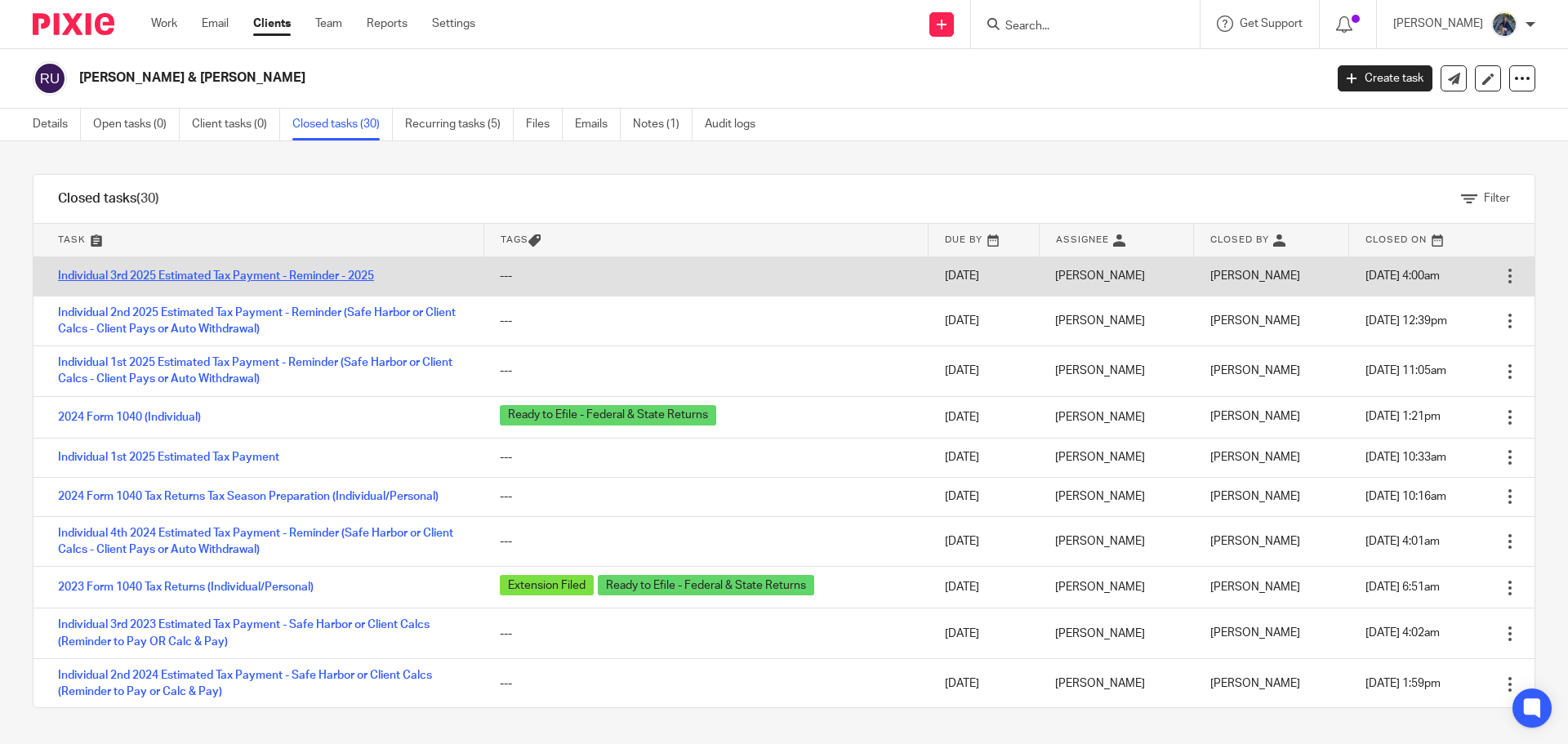
click at [174, 272] on link "Individual 3rd 2025 Estimated Tax Payment - Reminder - 2025" at bounding box center [215, 276] width 316 height 12
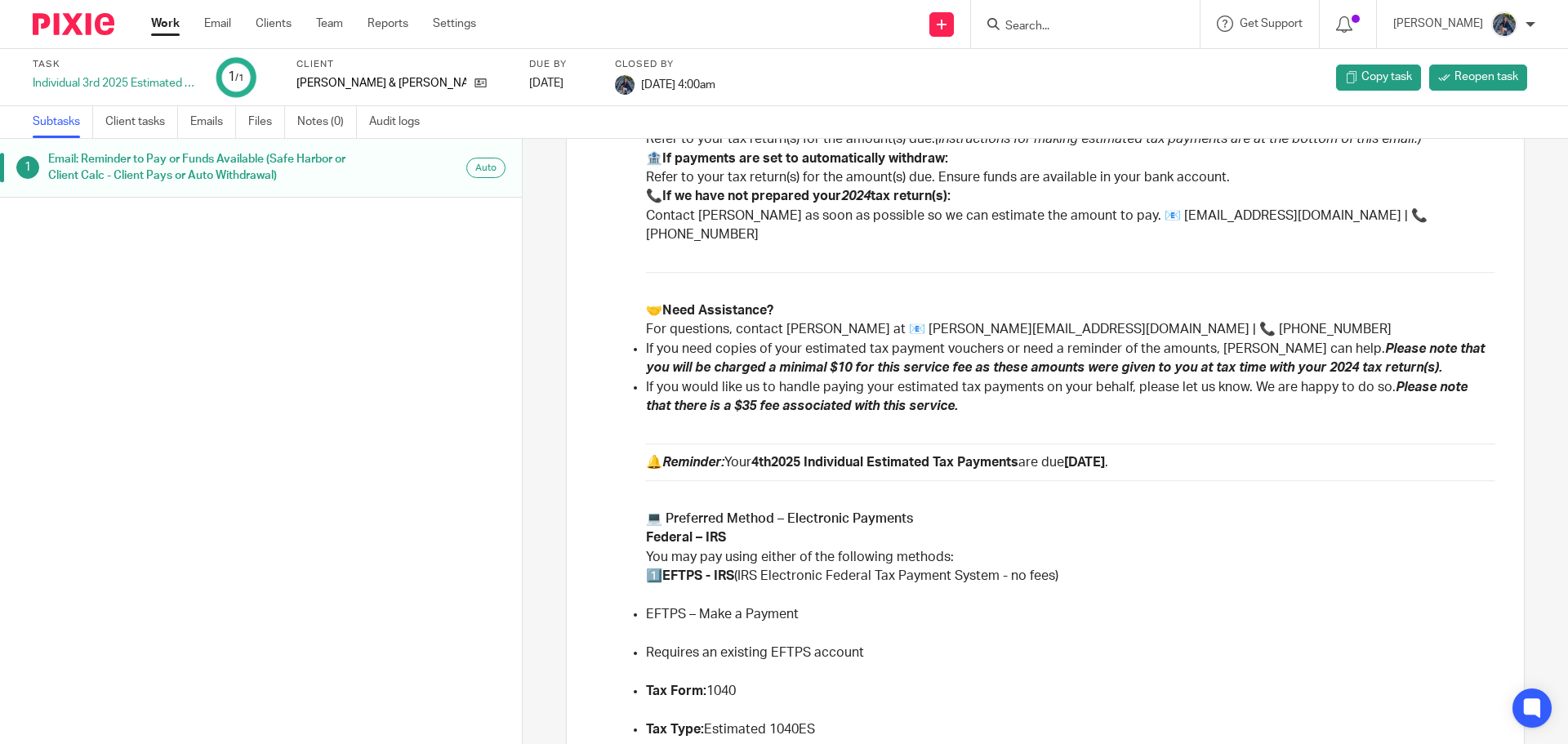
scroll to position [82, 0]
